Goal: Information Seeking & Learning: Learn about a topic

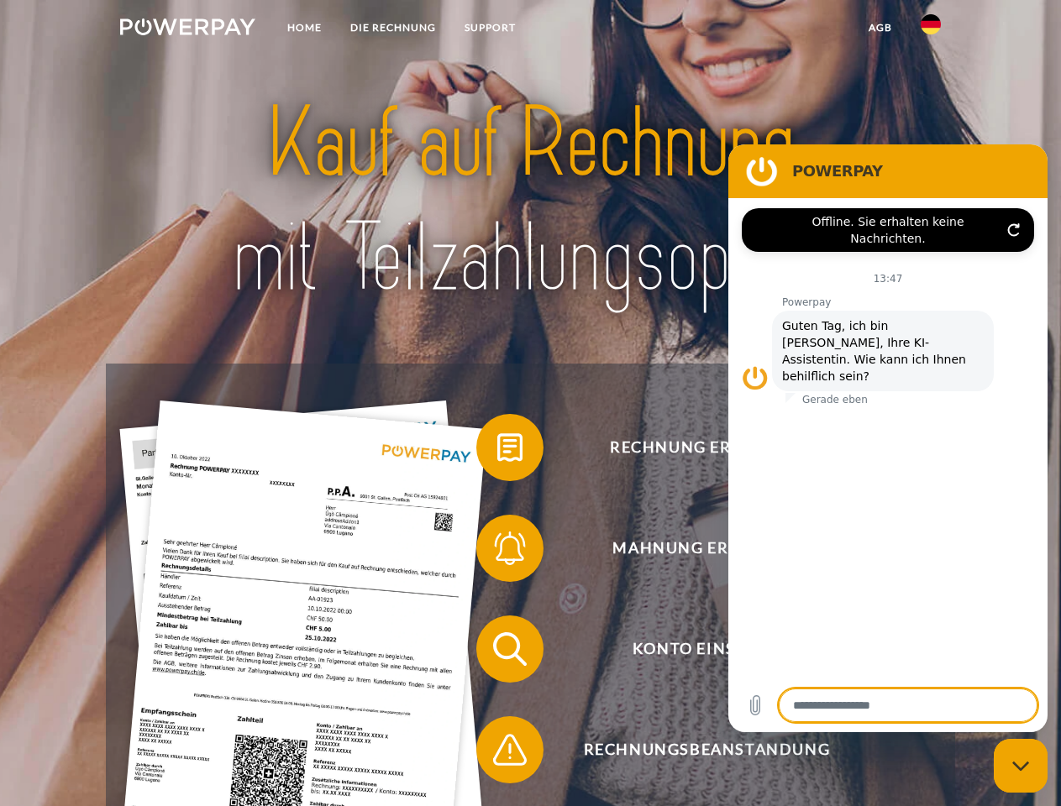
click at [187, 29] on img at bounding box center [187, 26] width 135 height 17
click at [931, 29] on img at bounding box center [931, 24] width 20 height 20
click at [879, 28] on link "agb" at bounding box center [880, 28] width 52 height 30
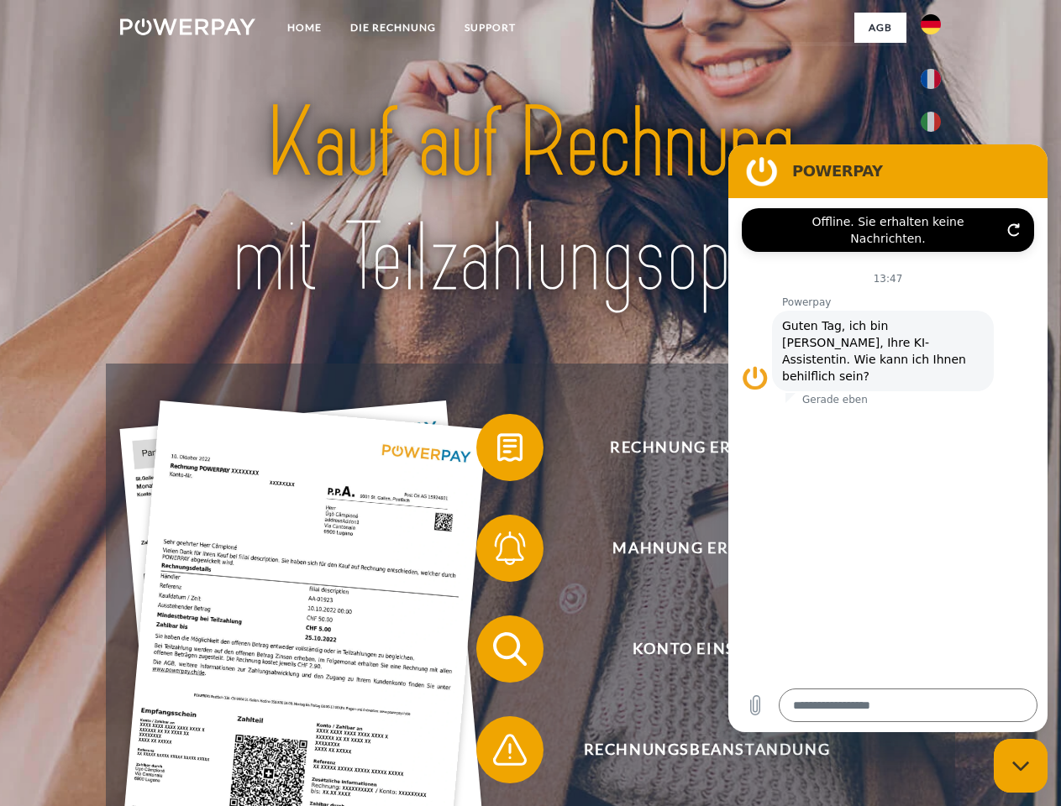
click at [497, 451] on span at bounding box center [485, 448] width 84 height 84
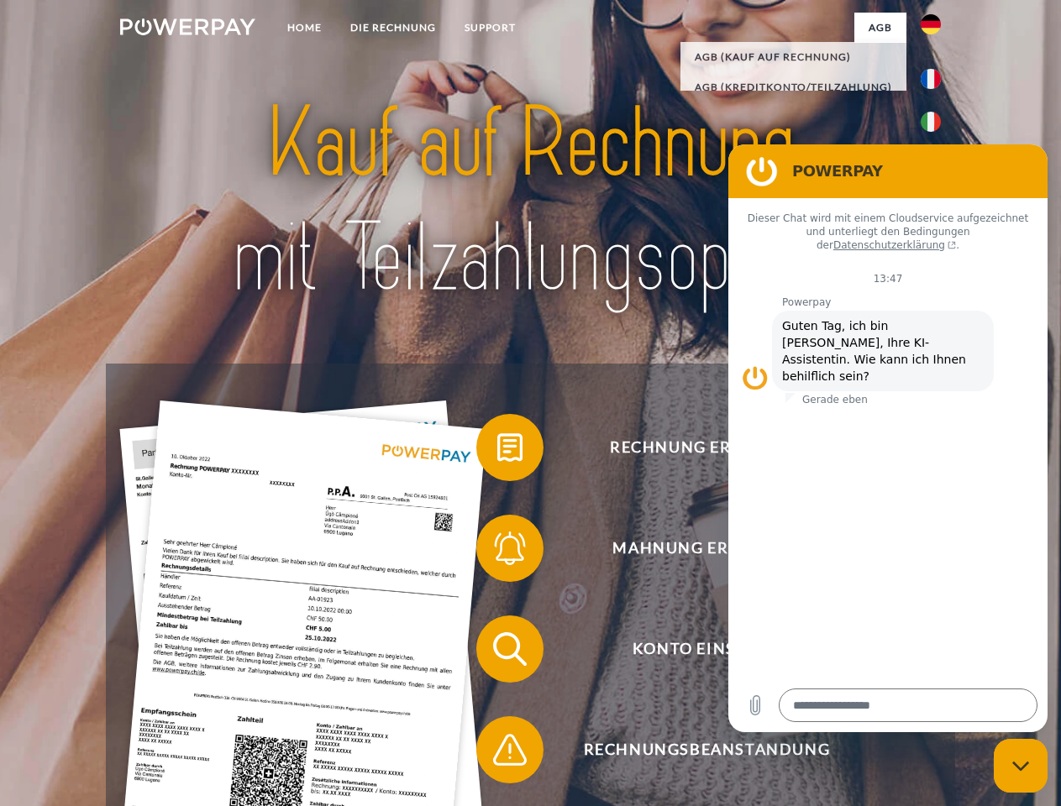
click at [497, 552] on span at bounding box center [485, 549] width 84 height 84
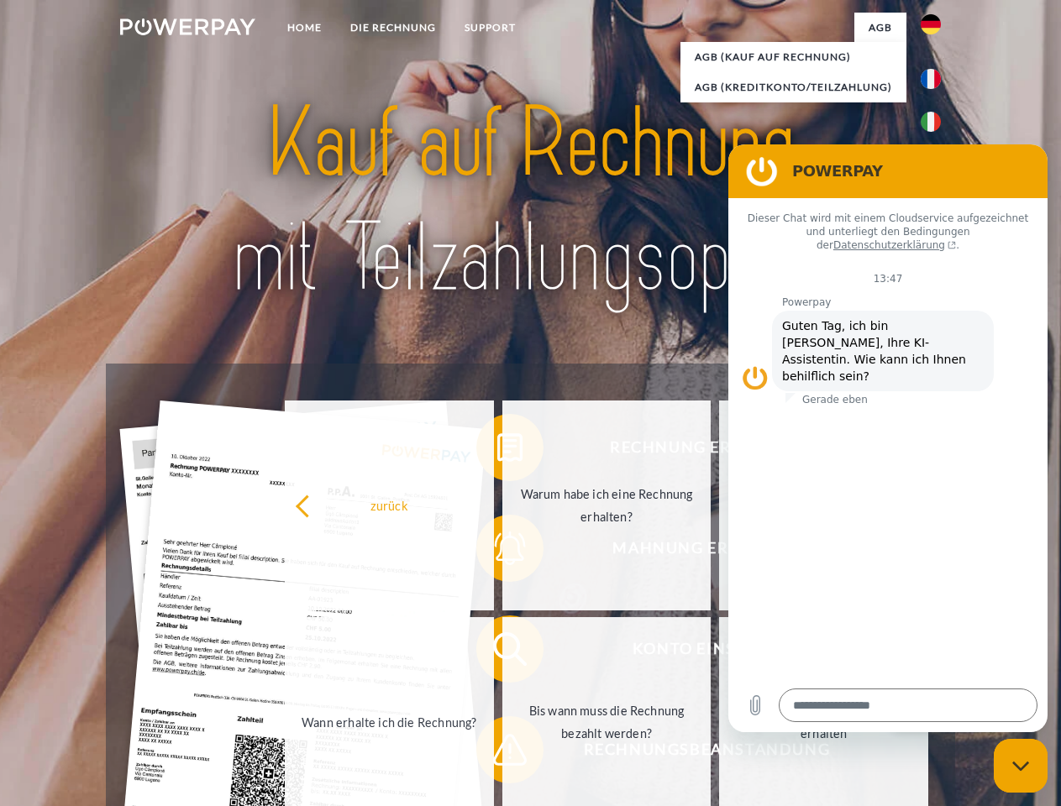
click at [502, 653] on link "Bis wann muss die Rechnung bezahlt werden?" at bounding box center [606, 722] width 209 height 210
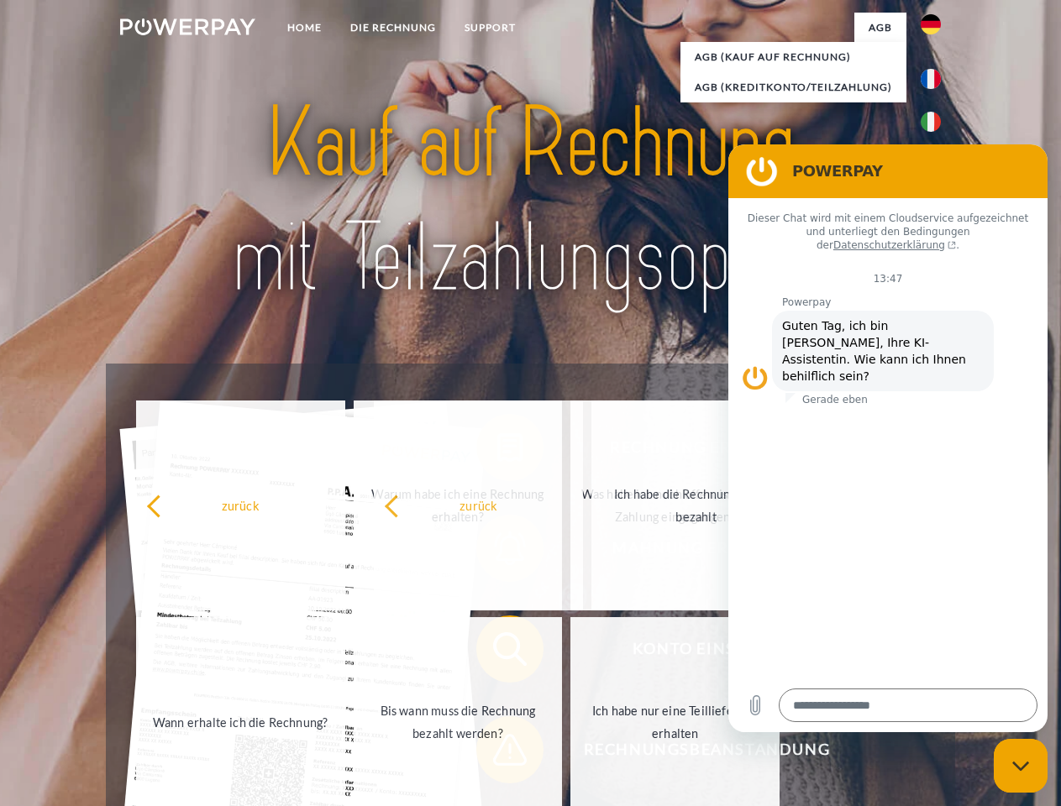
click at [497, 753] on span at bounding box center [485, 750] width 84 height 84
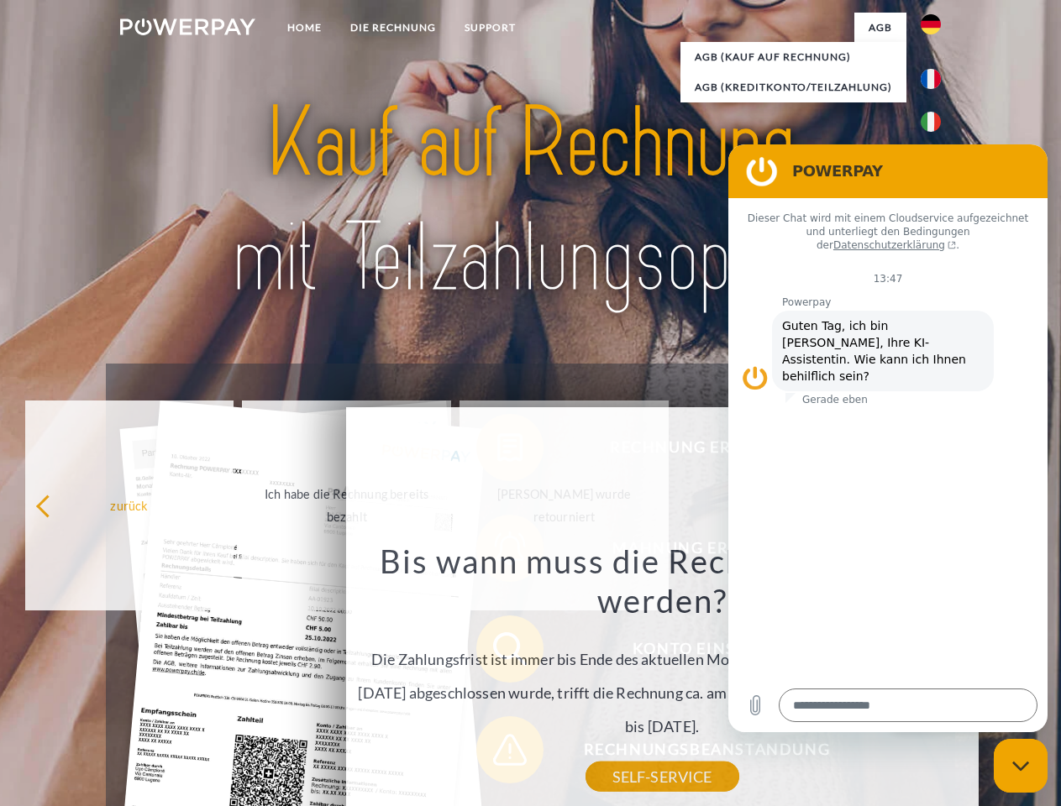
click at [1021, 766] on icon "Messaging-Fenster schließen" at bounding box center [1021, 766] width 18 height 11
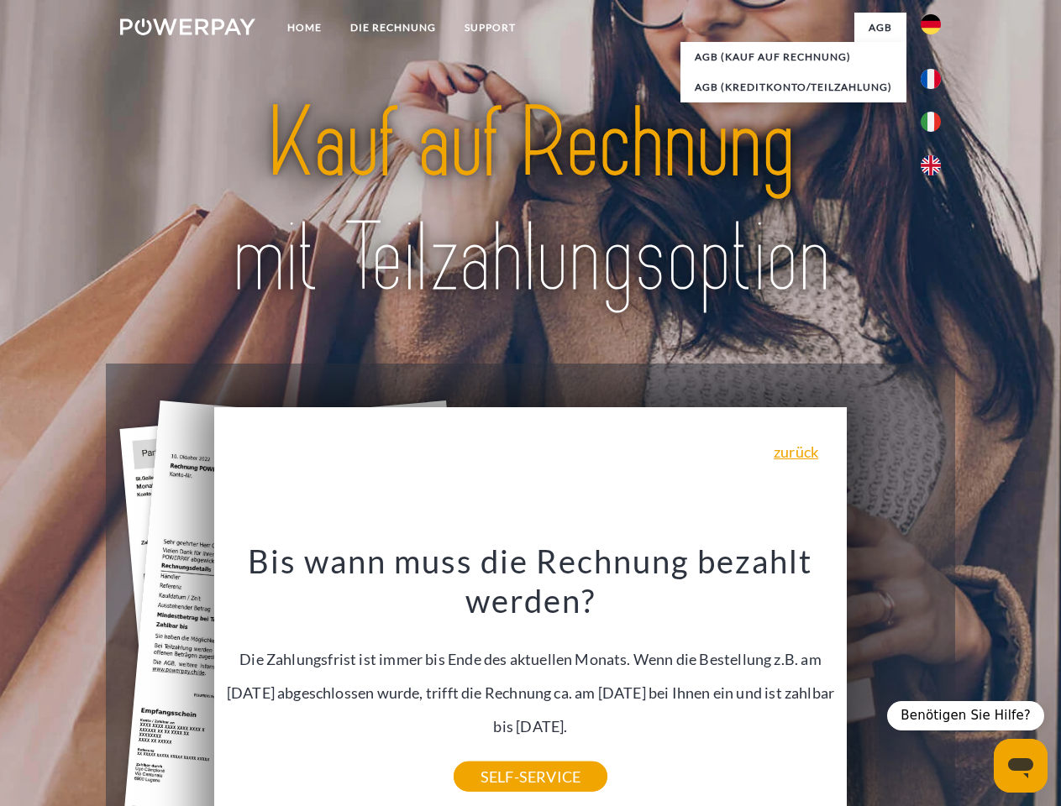
type textarea "*"
